Goal: Obtain resource: Download file/media

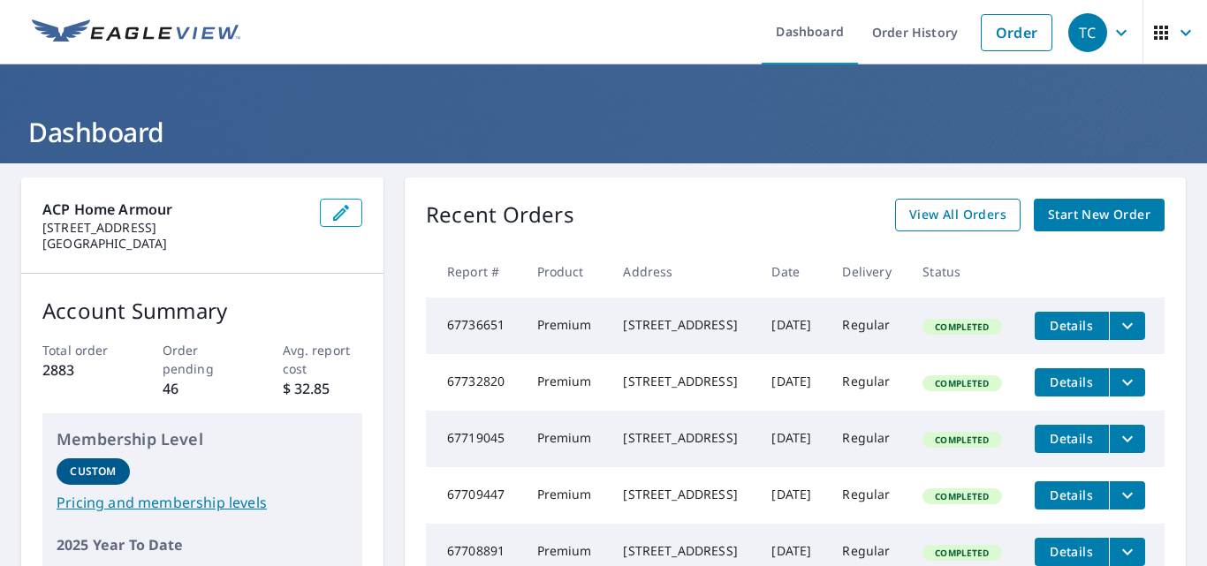
click at [959, 223] on span "View All Orders" at bounding box center [957, 215] width 97 height 22
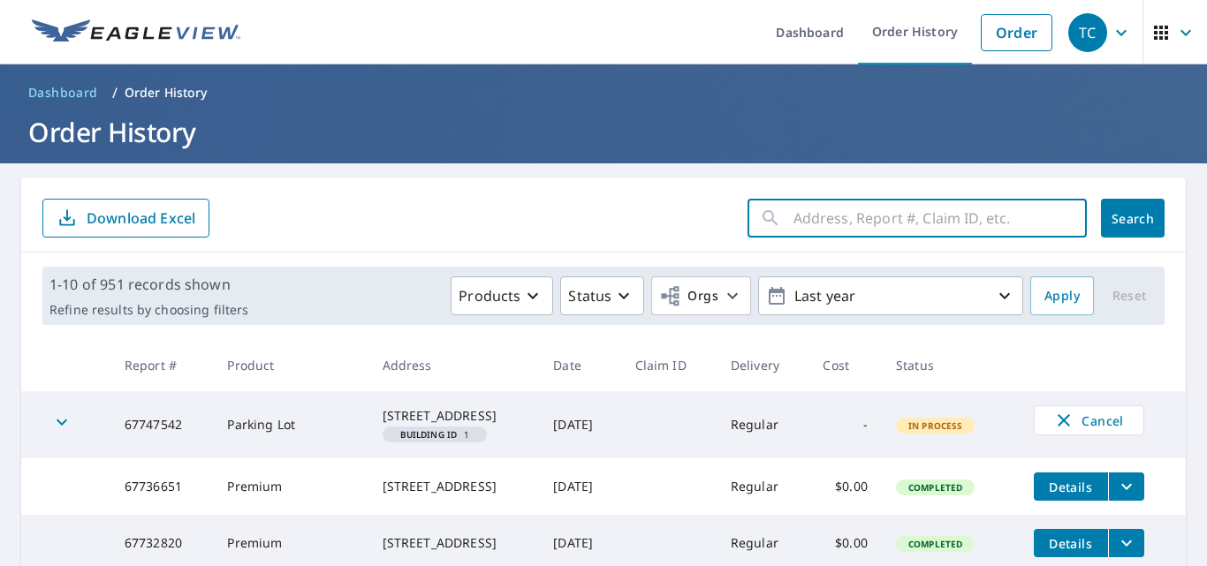
click at [906, 216] on input "text" at bounding box center [939, 217] width 293 height 49
paste input "[GEOGRAPHIC_DATA][PERSON_NAME]"
type input "[GEOGRAPHIC_DATA][PERSON_NAME]"
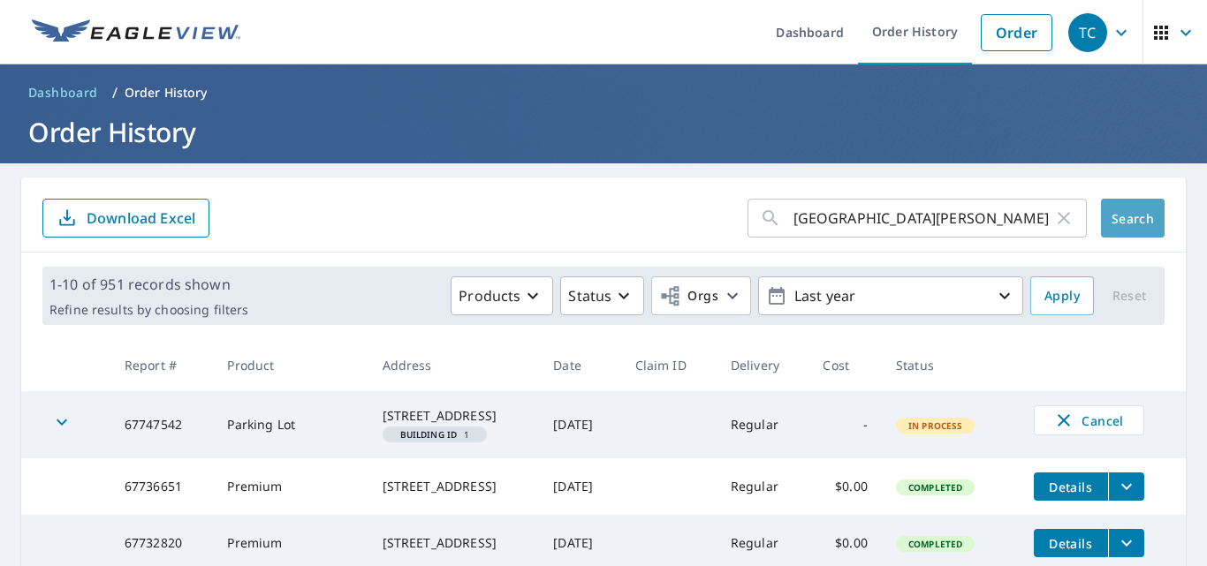
click at [1129, 217] on span "Search" at bounding box center [1132, 218] width 35 height 17
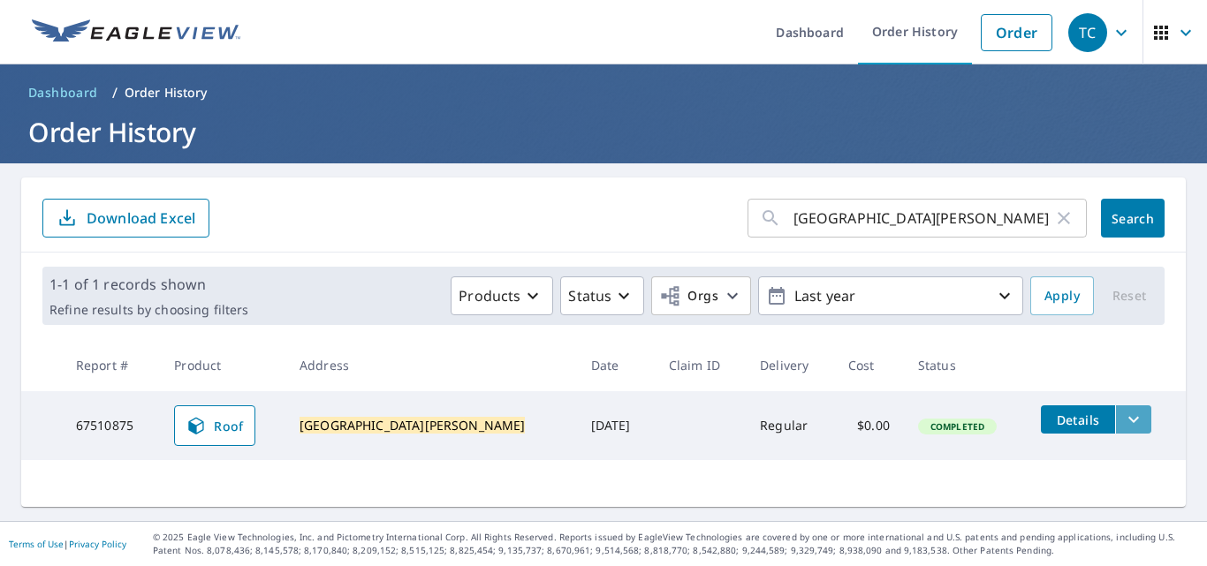
click at [1123, 417] on icon "filesDropdownBtn-67510875" at bounding box center [1133, 419] width 21 height 21
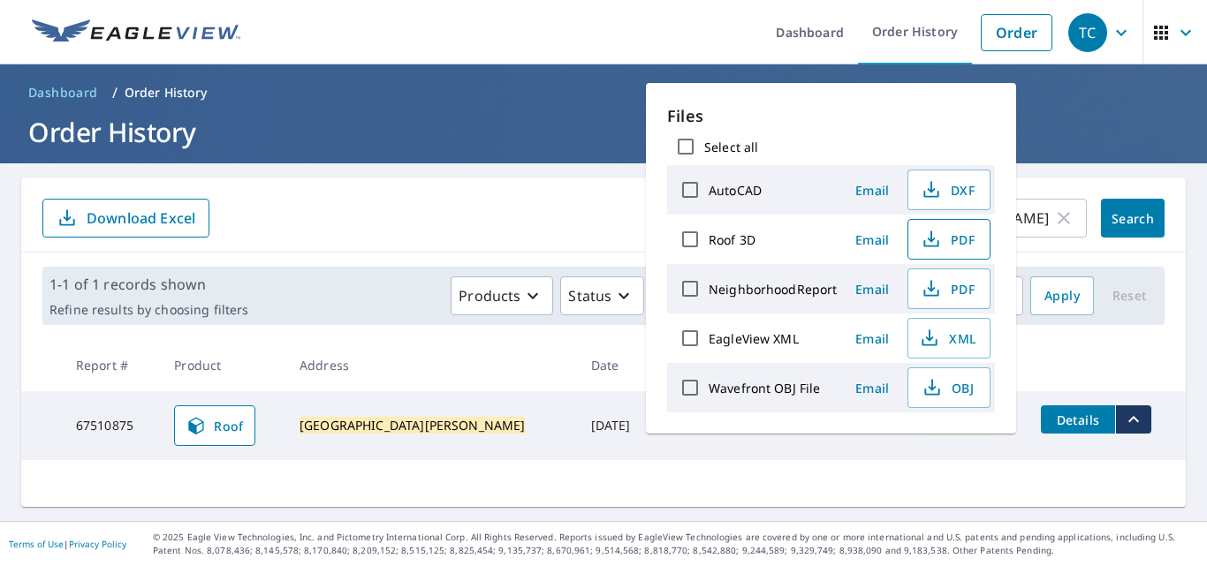
click at [948, 236] on span "PDF" at bounding box center [947, 239] width 57 height 21
